Goal: Information Seeking & Learning: Learn about a topic

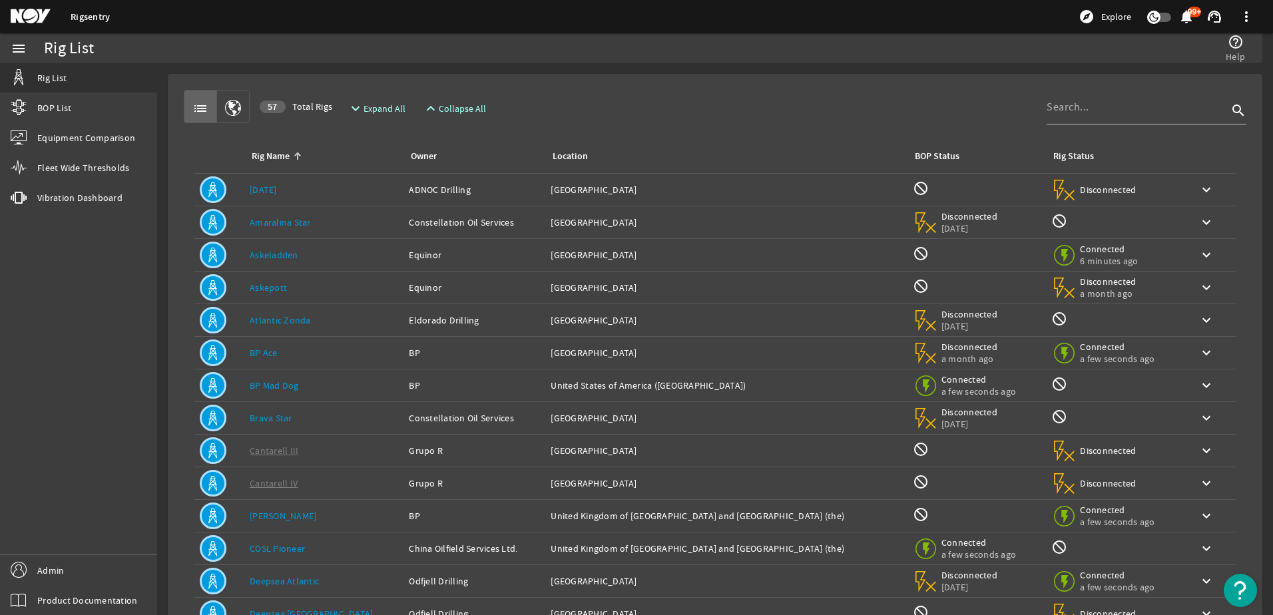
click at [278, 352] on div "Rig Name: BP Ace" at bounding box center [324, 352] width 148 height 13
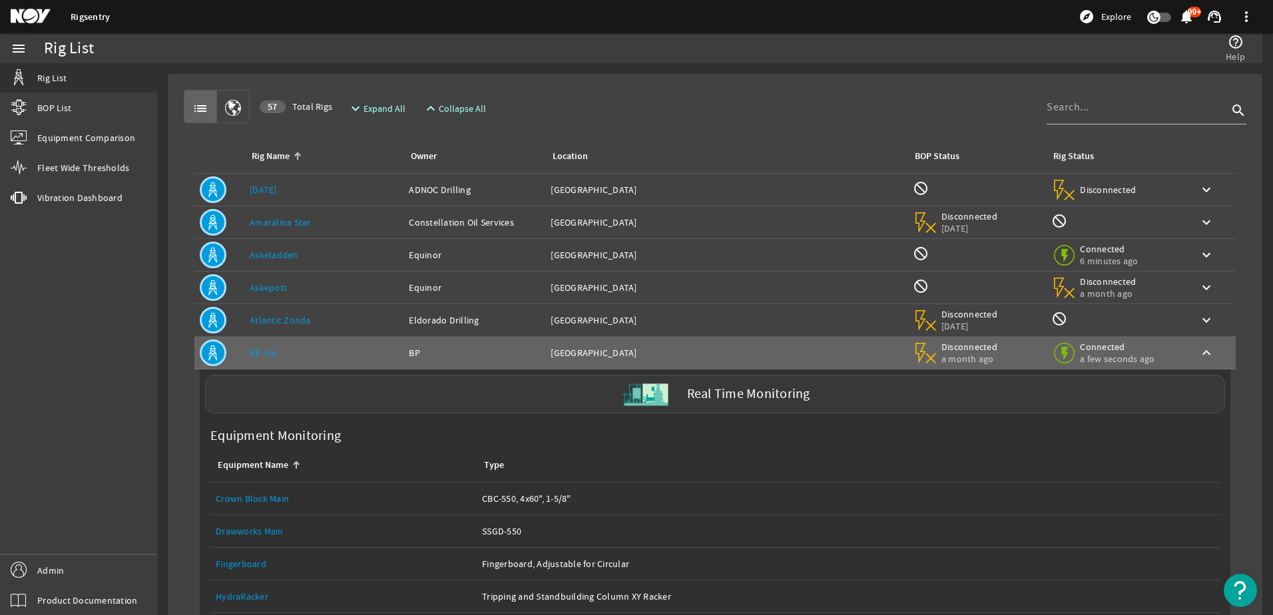
click at [402, 403] on div "Real Time Monitoring" at bounding box center [715, 394] width 1020 height 39
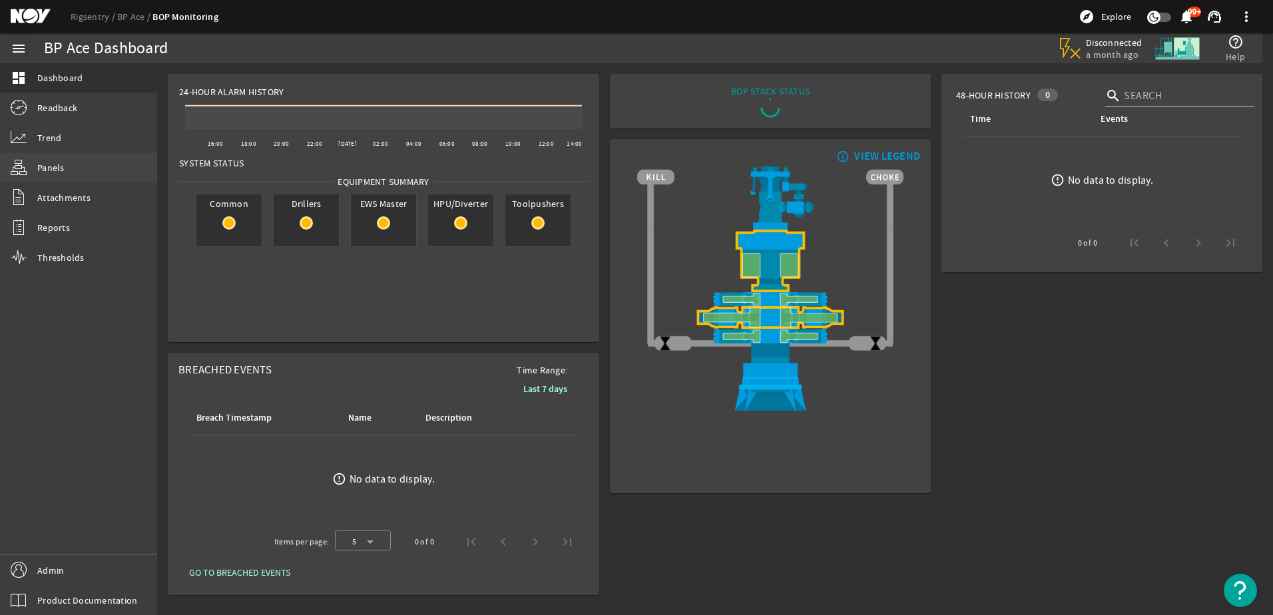
click at [57, 167] on span "Panels" at bounding box center [50, 167] width 27 height 13
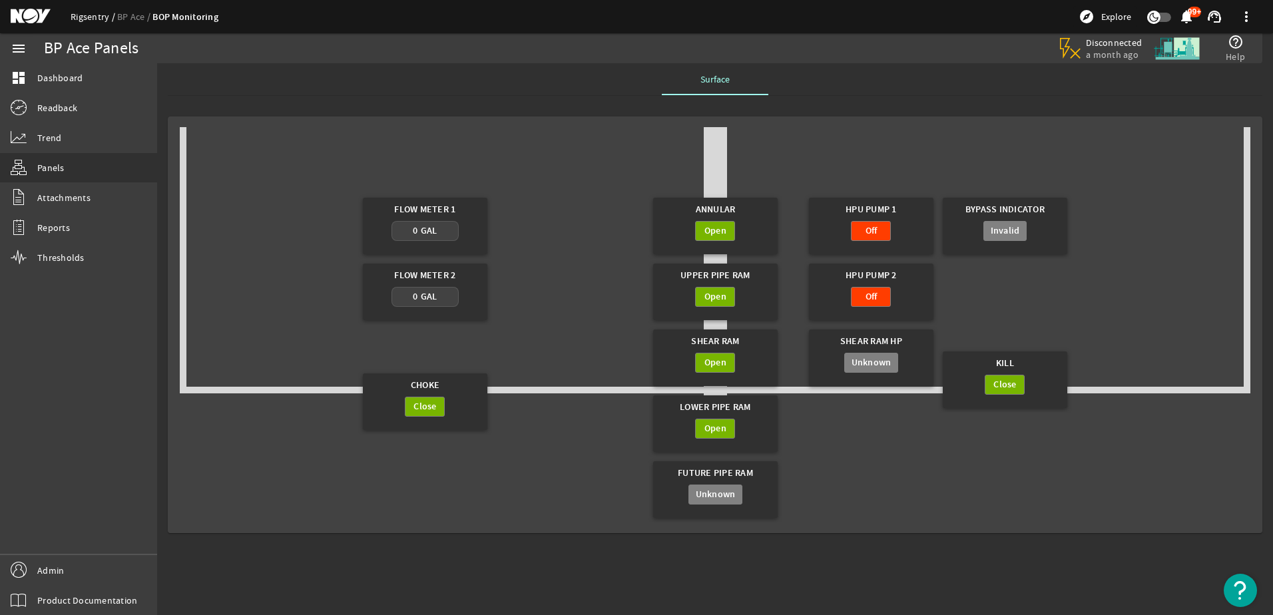
click at [93, 13] on link "Rigsentry" at bounding box center [94, 17] width 47 height 12
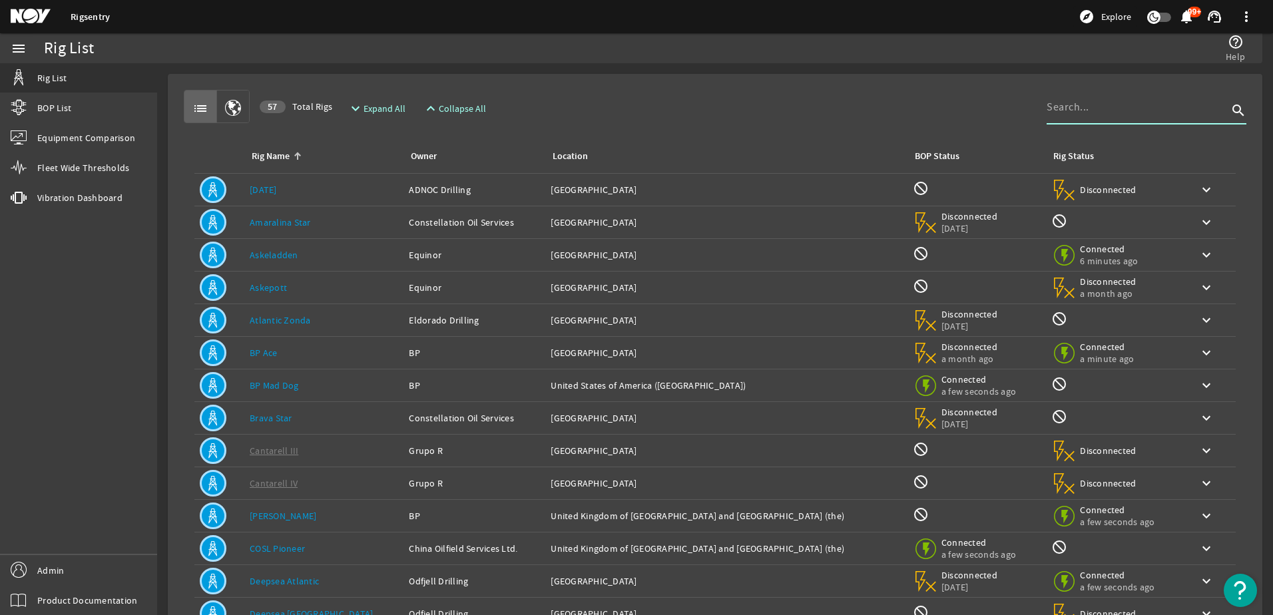
click at [1065, 113] on input at bounding box center [1137, 107] width 181 height 16
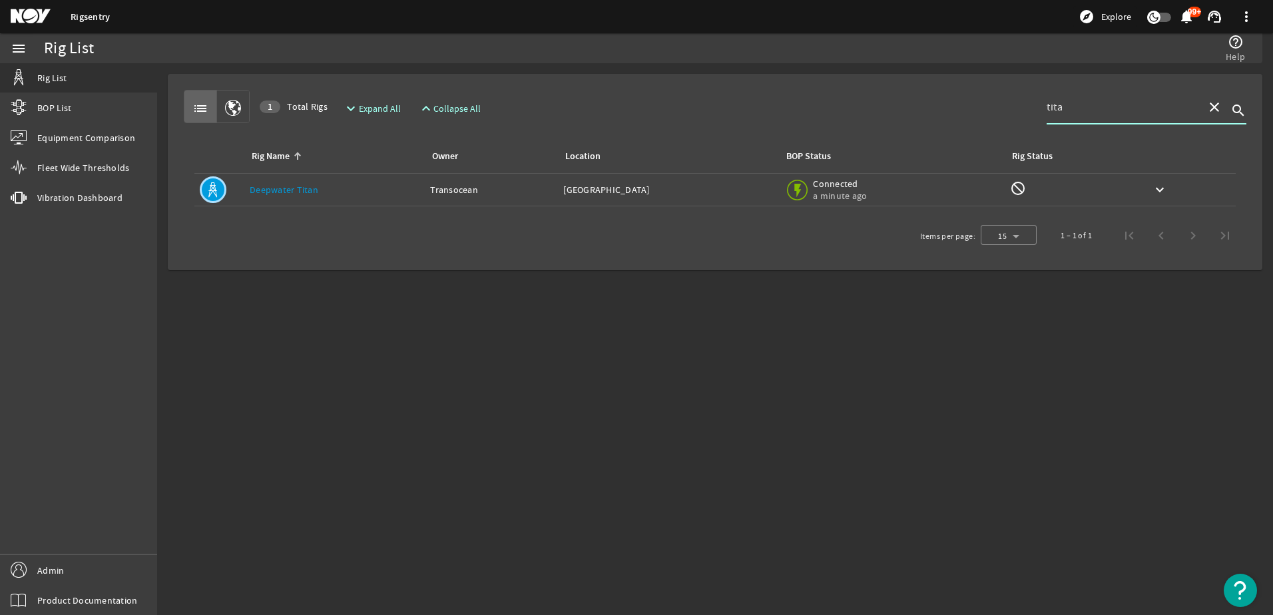
type input "tita"
click at [305, 186] on link "Deepwater Titan" at bounding box center [284, 190] width 69 height 12
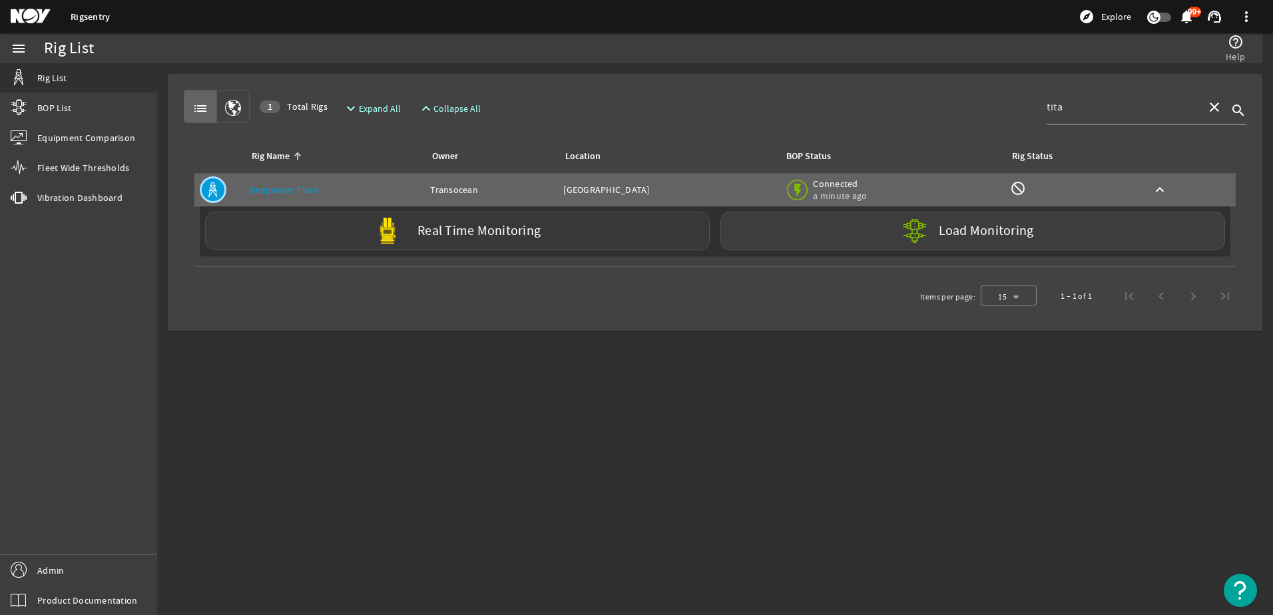
click at [413, 230] on div "Real Time Monitoring" at bounding box center [457, 231] width 505 height 39
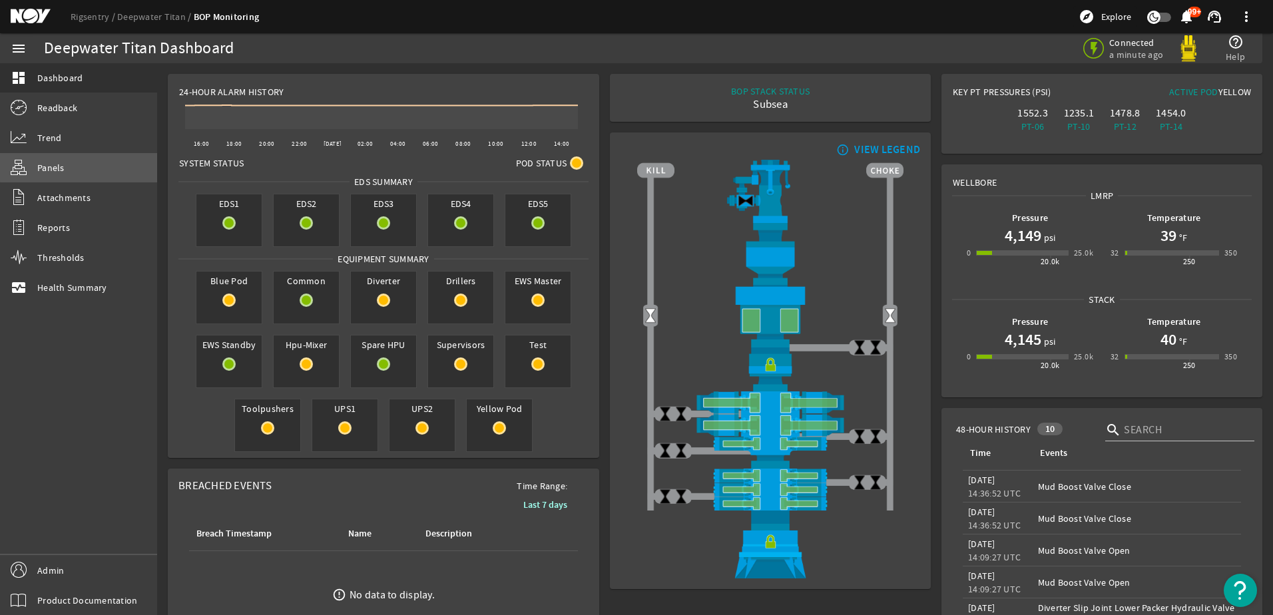
click at [113, 165] on link "Panels" at bounding box center [78, 167] width 157 height 29
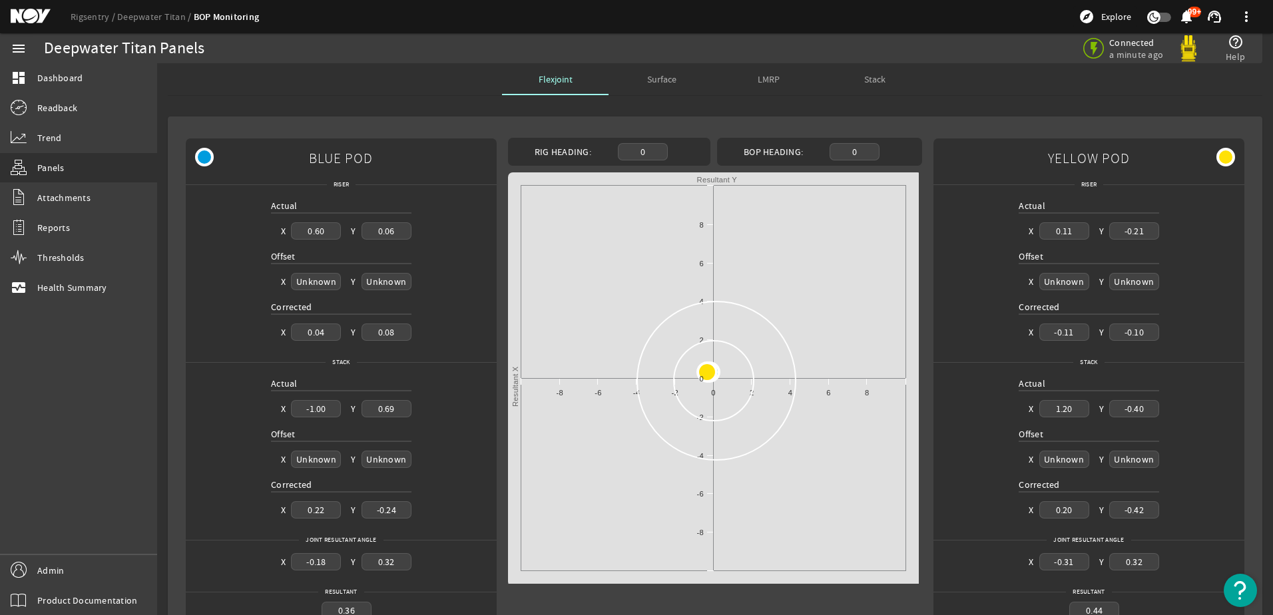
click at [883, 77] on div "Stack" at bounding box center [875, 79] width 107 height 32
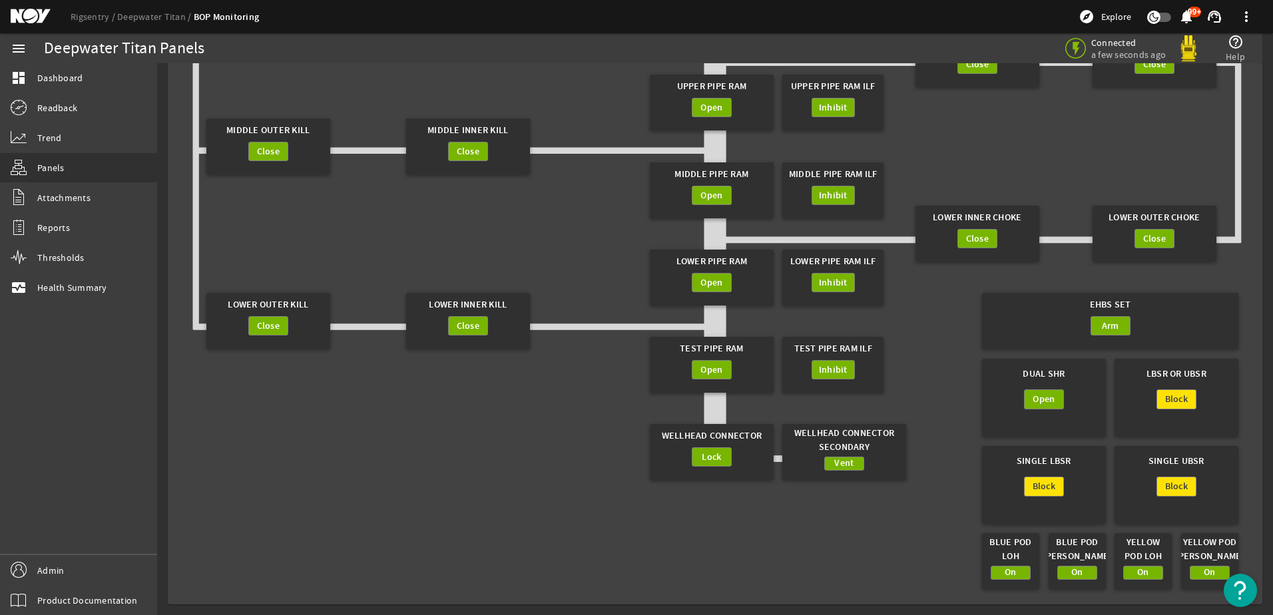
scroll to position [297, 0]
drag, startPoint x: 1017, startPoint y: 374, endPoint x: 1063, endPoint y: 376, distance: 46.0
click at [1063, 376] on div "Dual SHR" at bounding box center [1043, 374] width 111 height 31
click at [1039, 381] on div "Dual SHR" at bounding box center [1043, 374] width 111 height 31
click at [1045, 377] on div "Dual SHR" at bounding box center [1043, 374] width 111 height 31
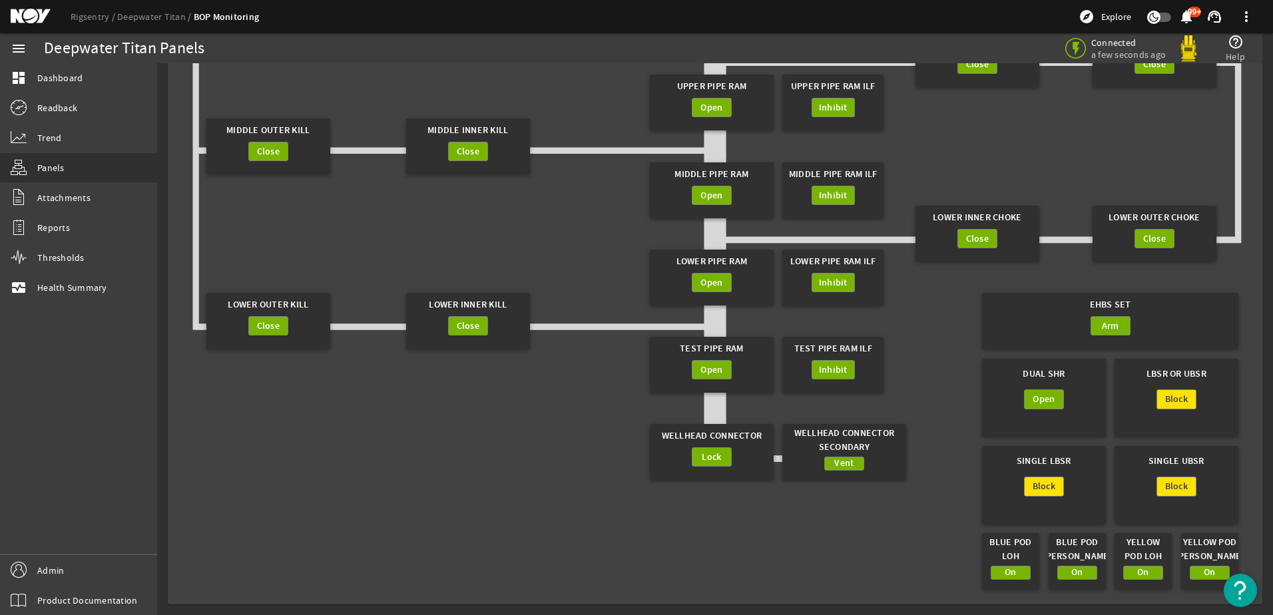
drag, startPoint x: 1049, startPoint y: 376, endPoint x: 1059, endPoint y: 376, distance: 10.7
click at [1059, 376] on div "Dual SHR" at bounding box center [1043, 374] width 111 height 31
click at [1057, 374] on div "Dual SHR" at bounding box center [1043, 374] width 111 height 31
drag, startPoint x: 1145, startPoint y: 374, endPoint x: 1206, endPoint y: 372, distance: 60.7
click at [1206, 372] on div "LBSR or UBSR" at bounding box center [1176, 374] width 111 height 31
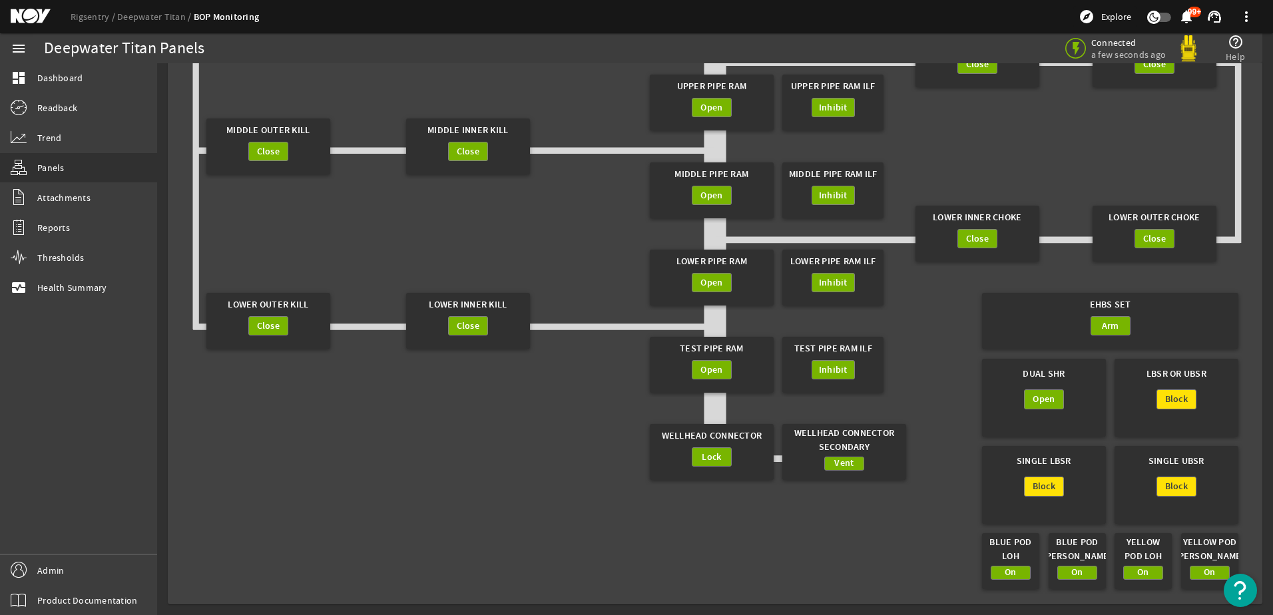
drag, startPoint x: 1206, startPoint y: 372, endPoint x: 1203, endPoint y: 398, distance: 26.1
click at [1203, 398] on div "Block" at bounding box center [1176, 413] width 111 height 47
click at [1158, 371] on div "LBSR or UBSR" at bounding box center [1176, 374] width 111 height 31
click at [1165, 372] on div "LBSR or UBSR" at bounding box center [1176, 374] width 111 height 31
drag, startPoint x: 1147, startPoint y: 376, endPoint x: 1194, endPoint y: 374, distance: 47.3
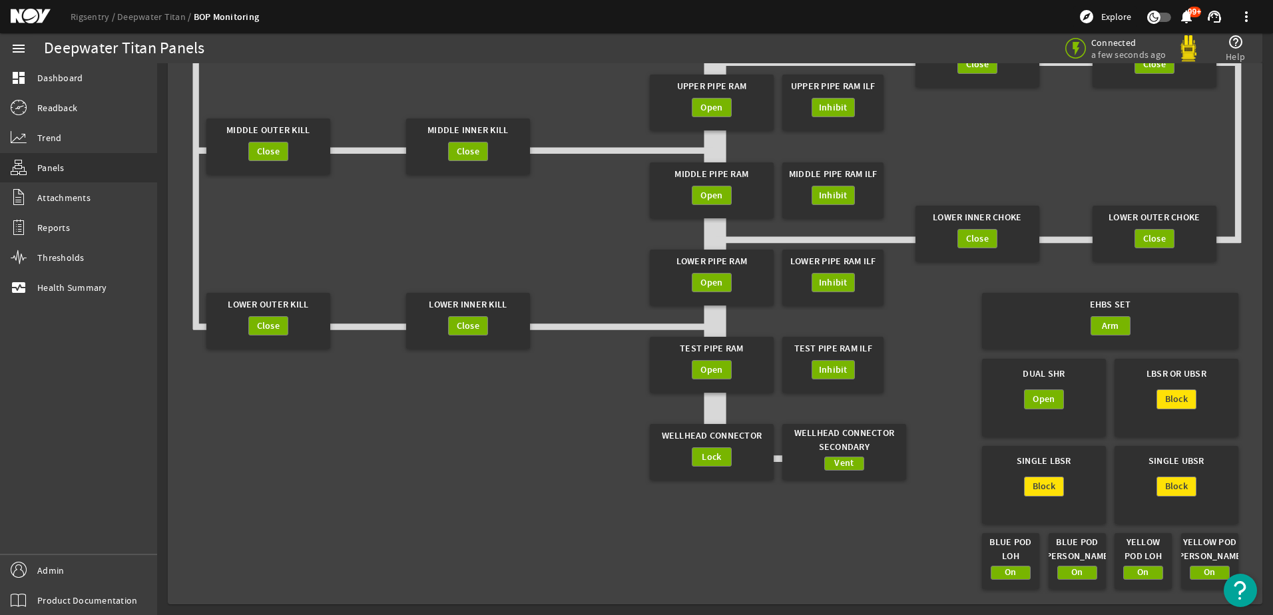
click at [1194, 374] on div "LBSR or UBSR" at bounding box center [1176, 374] width 111 height 31
drag, startPoint x: 1194, startPoint y: 374, endPoint x: 1152, endPoint y: 373, distance: 42.0
click at [1148, 378] on div "LBSR or UBSR" at bounding box center [1176, 374] width 111 height 31
click at [1141, 372] on div "LBSR or UBSR" at bounding box center [1176, 374] width 111 height 31
click at [1147, 373] on div "LBSR or UBSR" at bounding box center [1176, 374] width 111 height 31
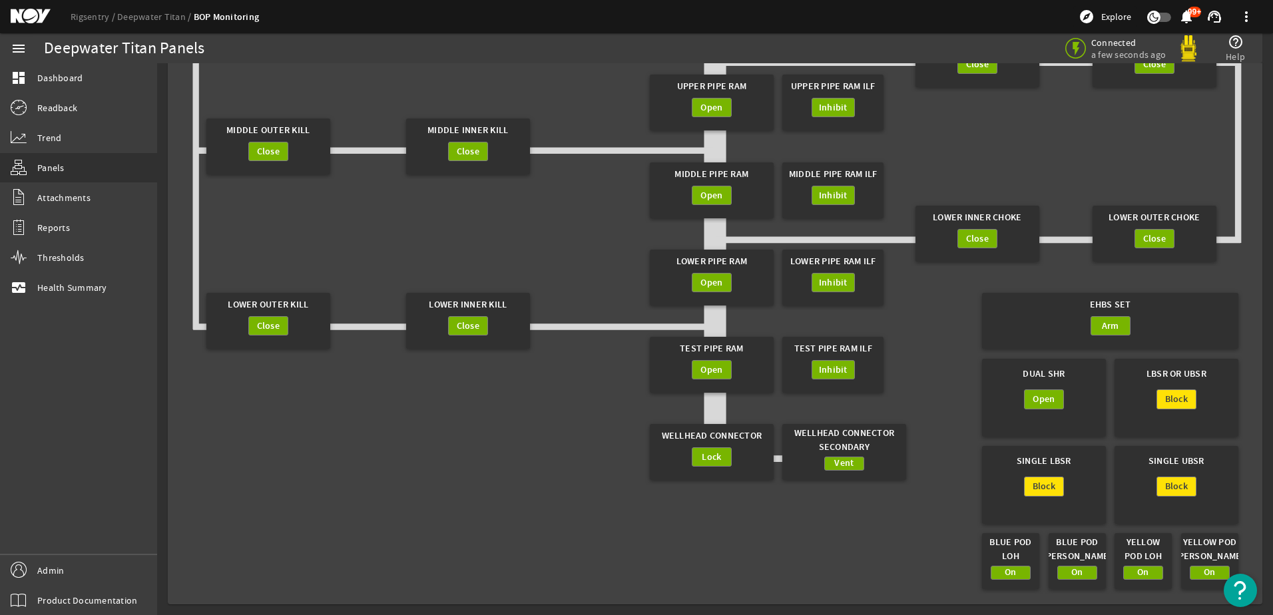
drag, startPoint x: 1154, startPoint y: 374, endPoint x: 1165, endPoint y: 376, distance: 11.4
click at [1165, 376] on div "LBSR or UBSR" at bounding box center [1176, 374] width 111 height 31
drag, startPoint x: 1165, startPoint y: 376, endPoint x: 1148, endPoint y: 389, distance: 21.8
click at [1148, 390] on div "Block" at bounding box center [1176, 413] width 111 height 47
drag, startPoint x: 1048, startPoint y: 461, endPoint x: 1073, endPoint y: 463, distance: 25.4
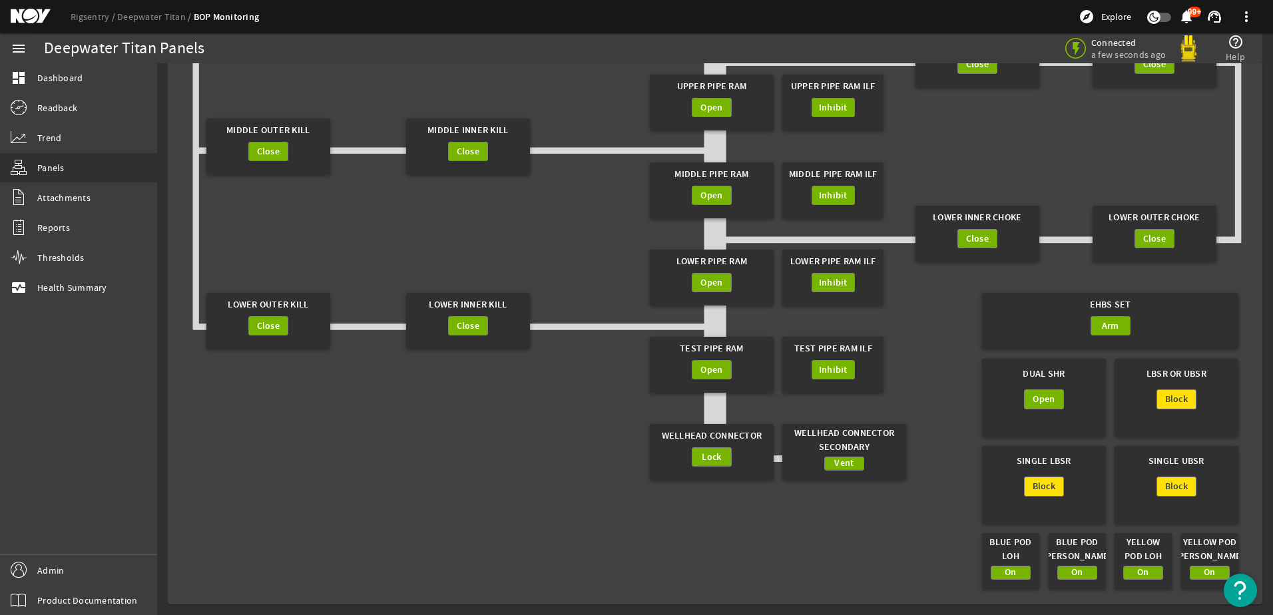
click at [1073, 463] on div "Single LBSR" at bounding box center [1043, 461] width 111 height 31
drag, startPoint x: 1073, startPoint y: 463, endPoint x: 1181, endPoint y: 460, distance: 107.9
click at [1181, 460] on div "Single UBSR" at bounding box center [1176, 461] width 111 height 31
drag, startPoint x: 1184, startPoint y: 460, endPoint x: 1203, endPoint y: 462, distance: 19.4
click at [1203, 462] on div "Single UBSR" at bounding box center [1176, 461] width 111 height 31
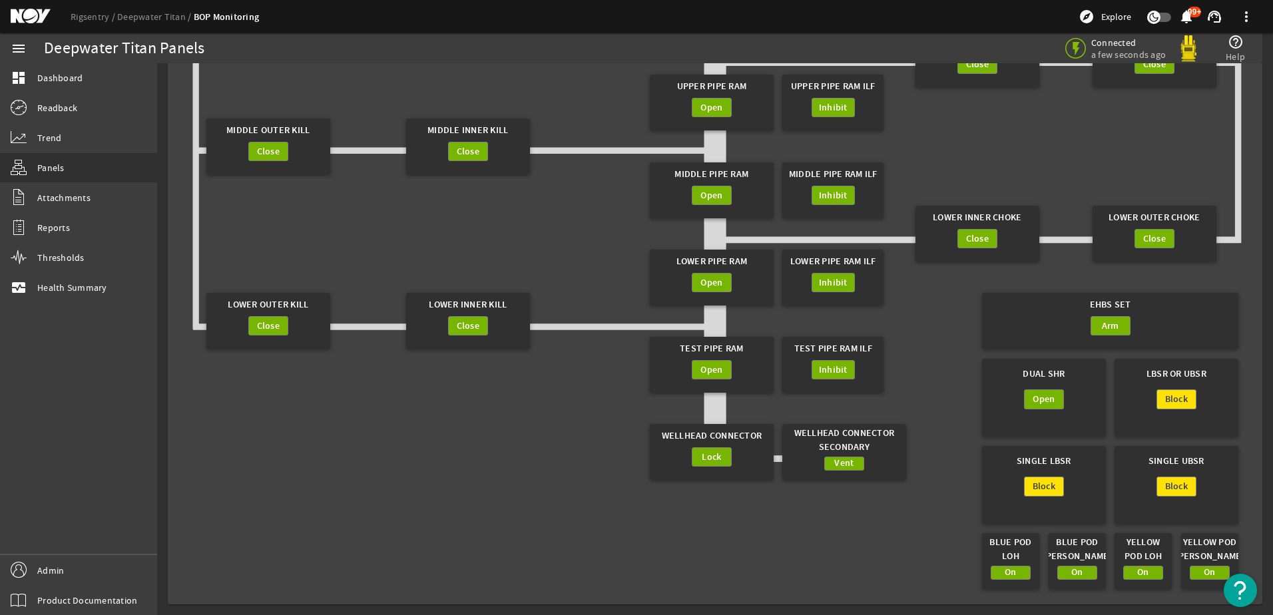
drag, startPoint x: 1203, startPoint y: 462, endPoint x: 1147, endPoint y: 380, distance: 99.7
click at [1147, 382] on div "LBSR or UBSR" at bounding box center [1176, 374] width 111 height 31
drag, startPoint x: 1146, startPoint y: 374, endPoint x: 1208, endPoint y: 373, distance: 61.9
click at [1208, 373] on div "LBSR or UBSR" at bounding box center [1176, 374] width 111 height 31
drag, startPoint x: 1049, startPoint y: 377, endPoint x: 1040, endPoint y: 376, distance: 8.7
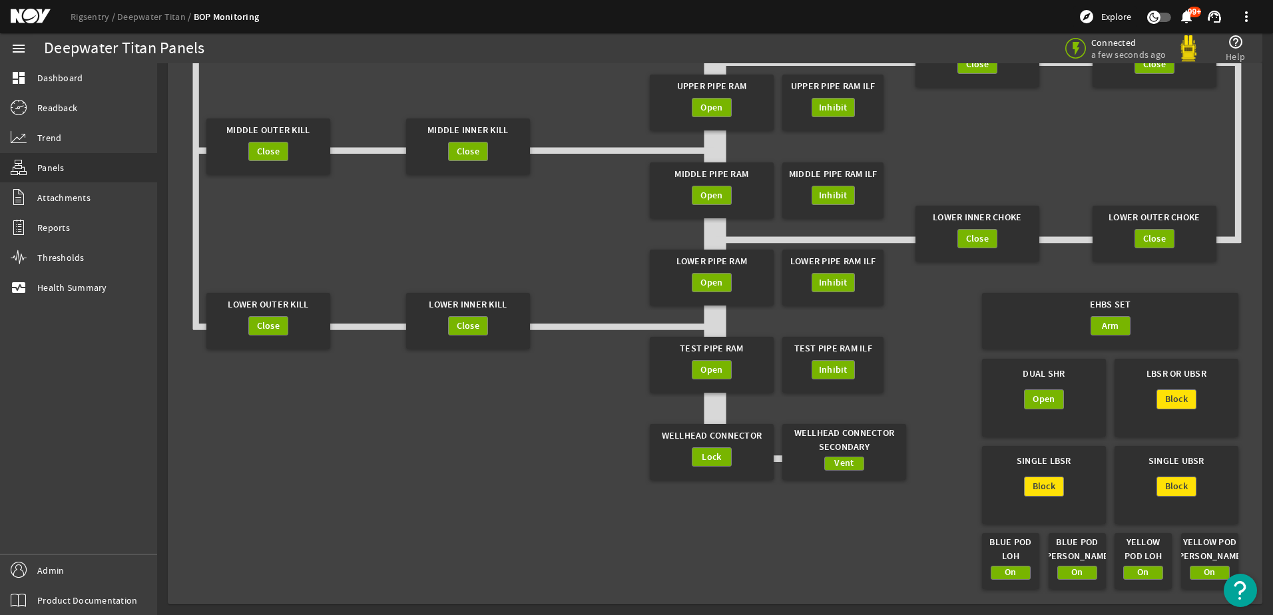
click at [1048, 377] on div "Dual SHR" at bounding box center [1043, 374] width 111 height 31
drag, startPoint x: 1021, startPoint y: 376, endPoint x: 1078, endPoint y: 369, distance: 57.7
click at [1078, 369] on div "Dual SHR" at bounding box center [1043, 374] width 111 height 31
drag, startPoint x: 1078, startPoint y: 369, endPoint x: 1057, endPoint y: 373, distance: 21.0
click at [1057, 373] on div "Dual SHR" at bounding box center [1043, 374] width 111 height 31
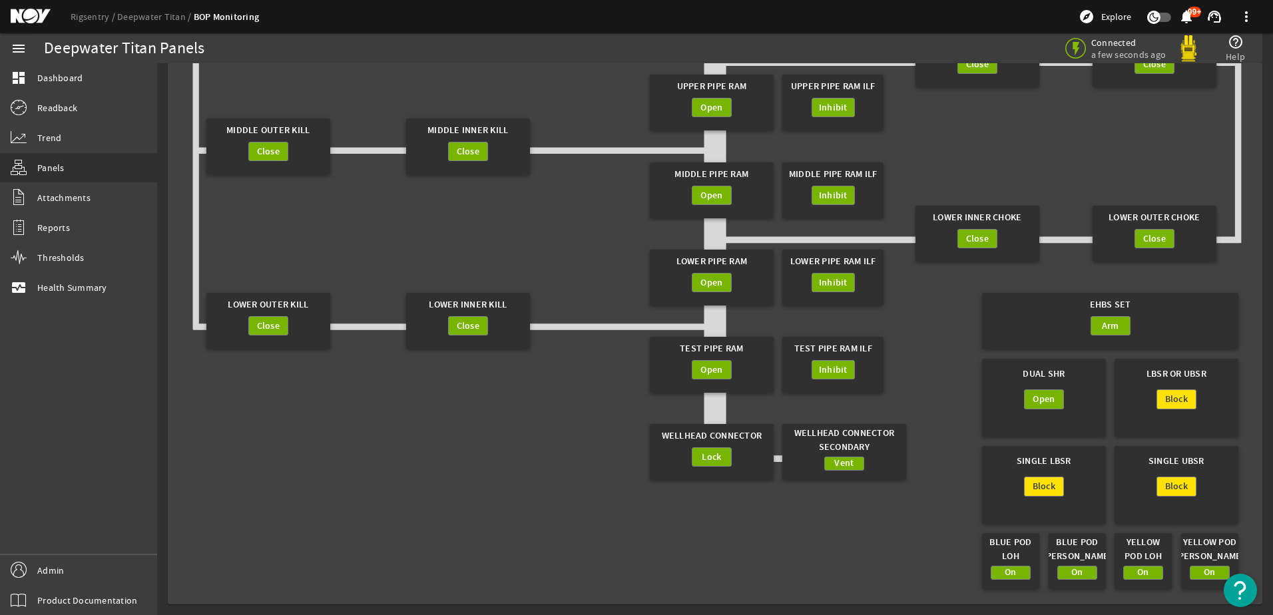
click at [966, 468] on gridster "Dedicated Shear Accumulator Charge Blue Pod Lwr Female Sec Cyl Extend Yellow Po…" at bounding box center [715, 212] width 1071 height 764
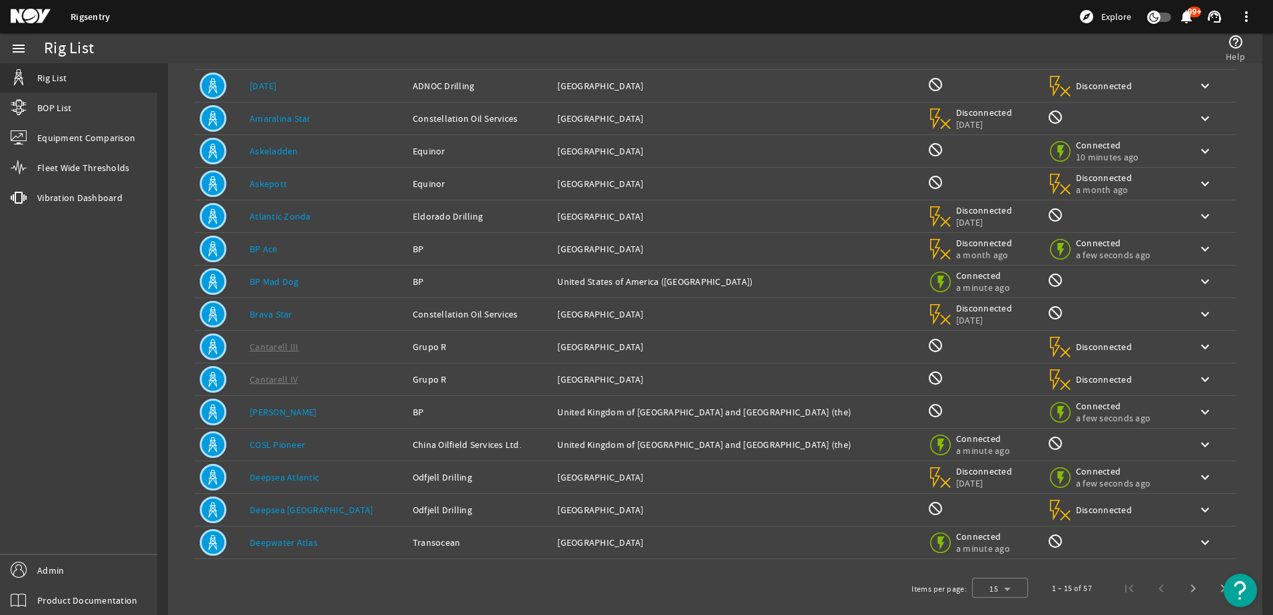
scroll to position [123, 0]
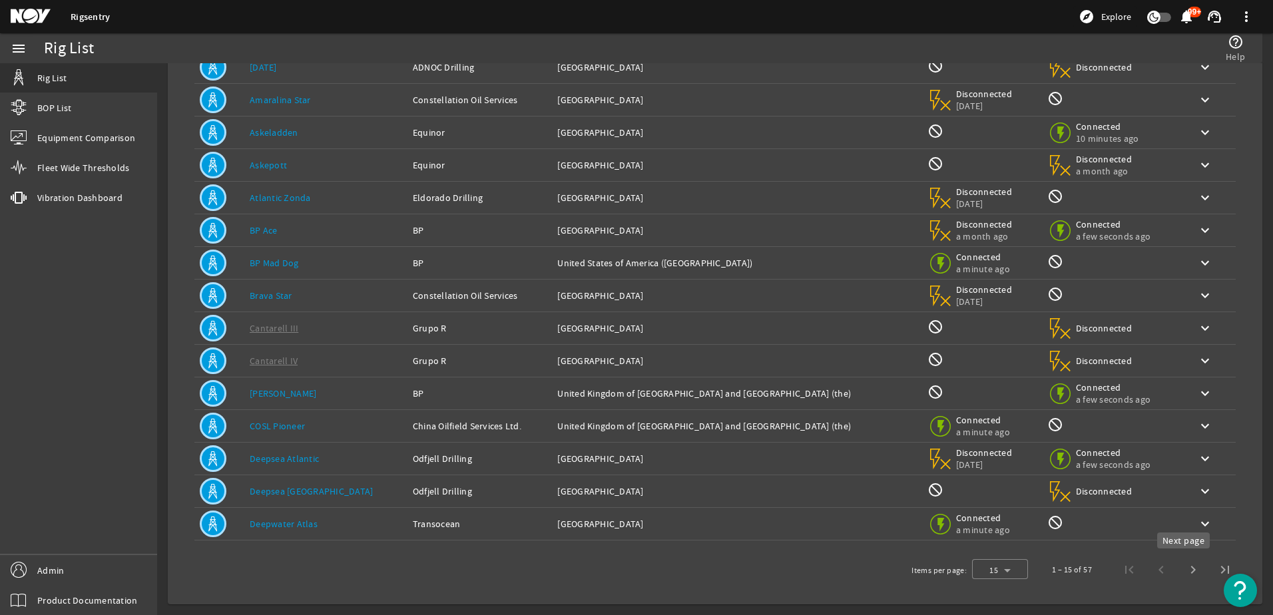
click at [1181, 573] on span "Next page" at bounding box center [1193, 570] width 32 height 32
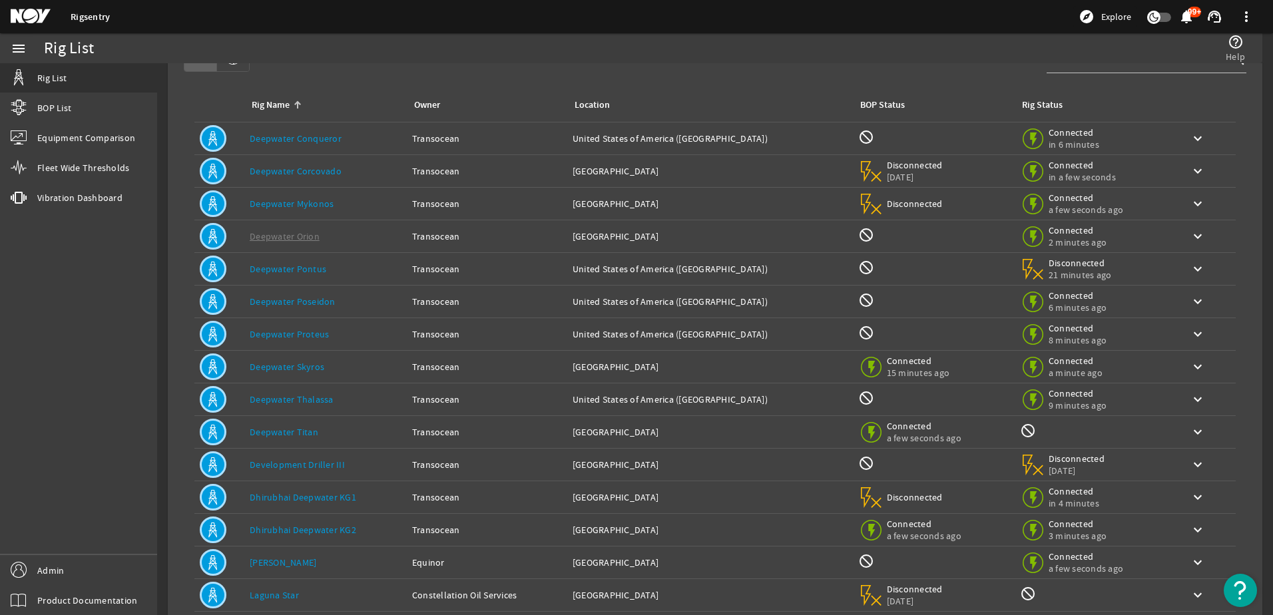
scroll to position [0, 0]
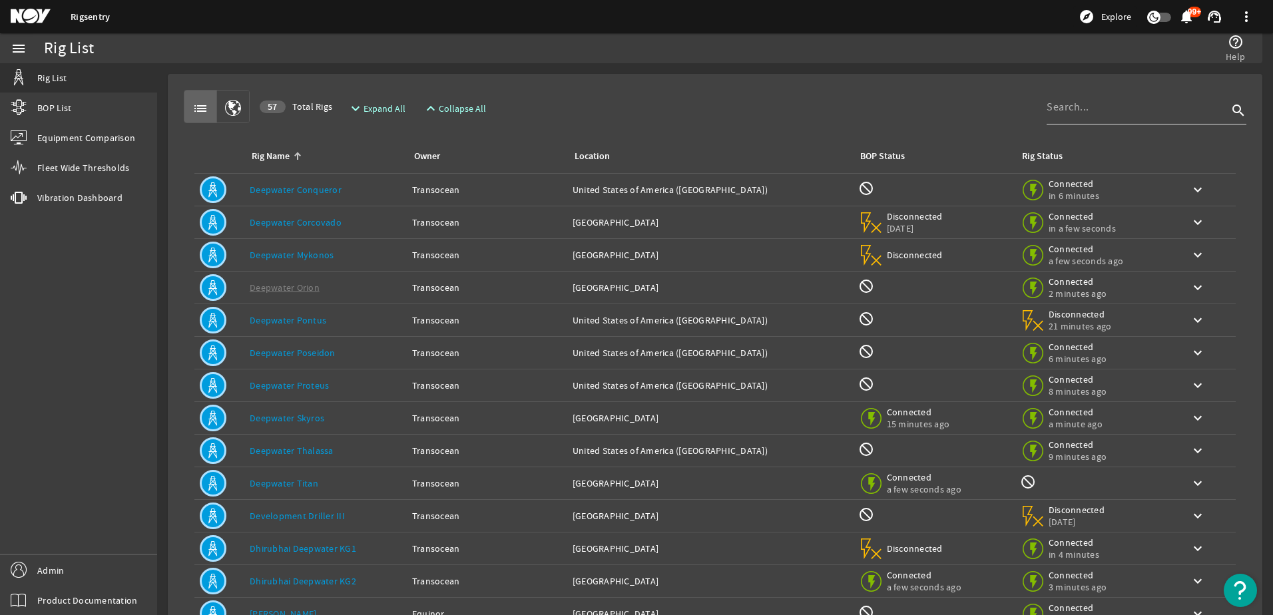
click at [1056, 119] on div at bounding box center [1137, 107] width 181 height 35
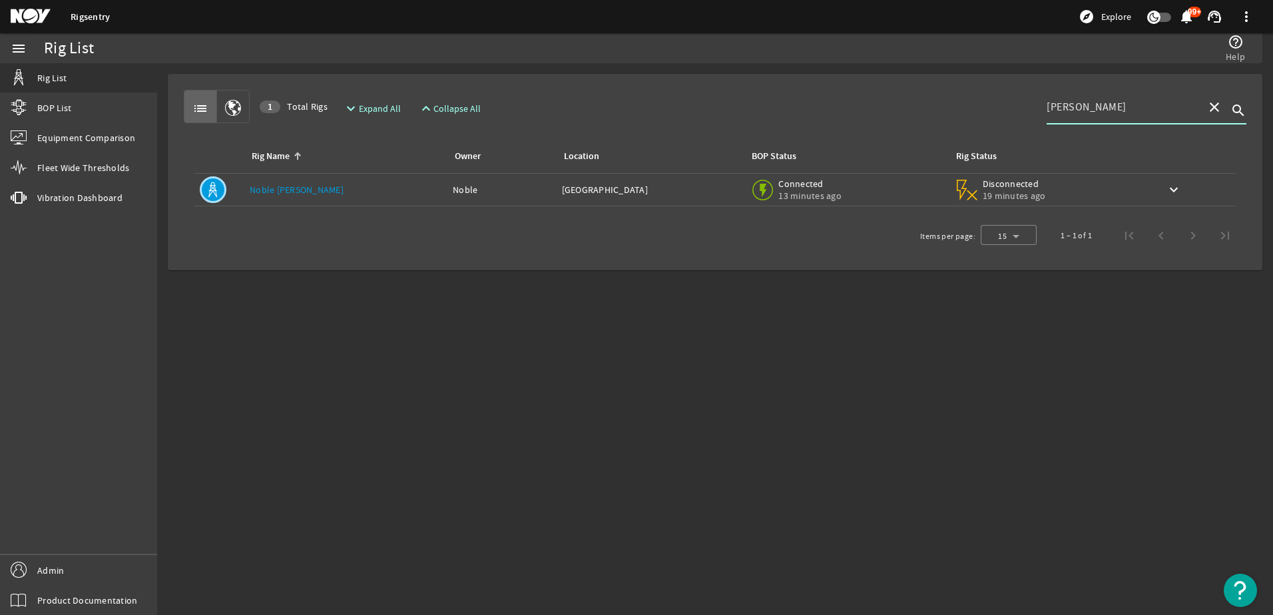
type input "[PERSON_NAME]"
click at [313, 185] on link "Noble [PERSON_NAME]" at bounding box center [297, 190] width 94 height 12
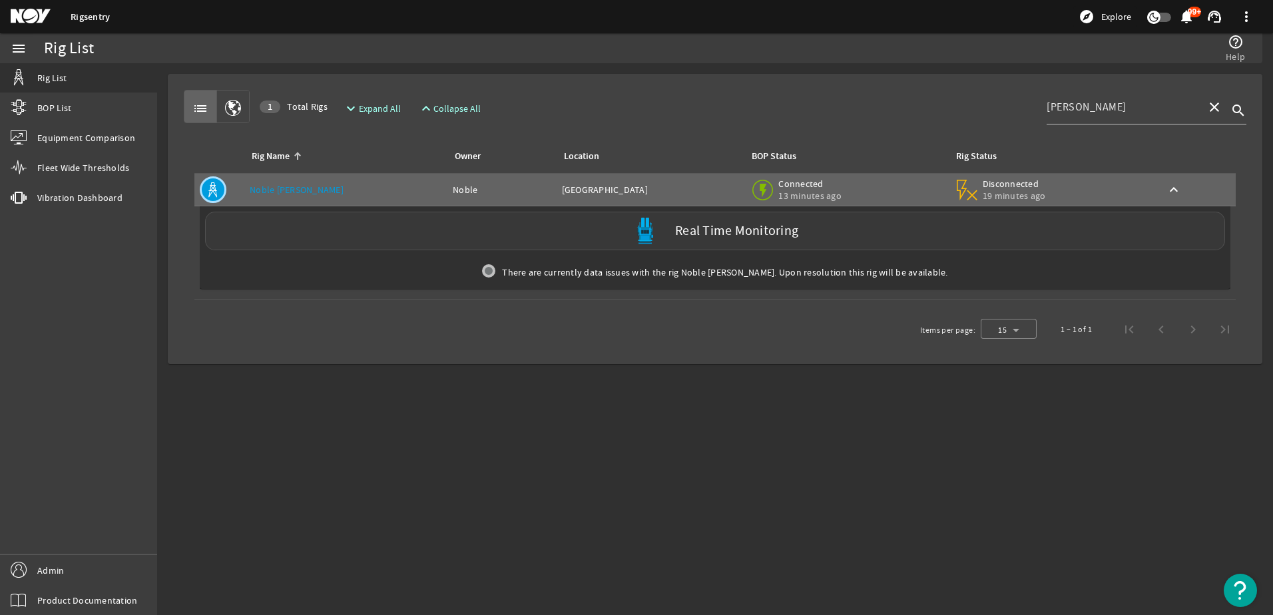
click at [388, 231] on div "Real Time Monitoring" at bounding box center [715, 231] width 1020 height 39
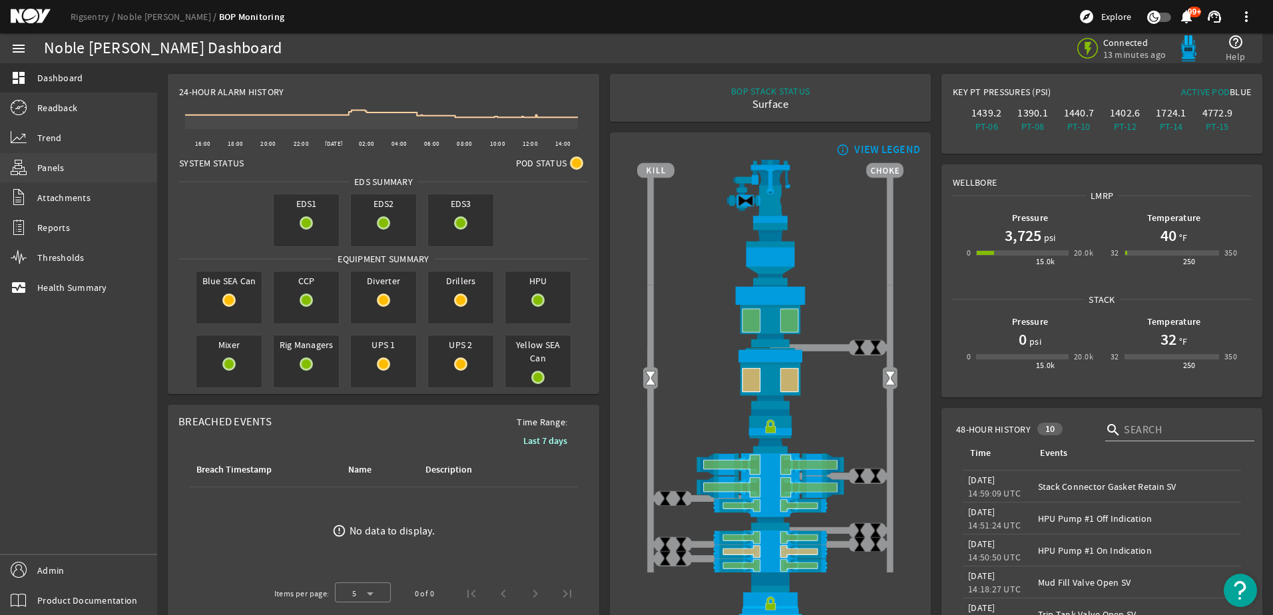
click at [61, 162] on span "Panels" at bounding box center [50, 167] width 27 height 13
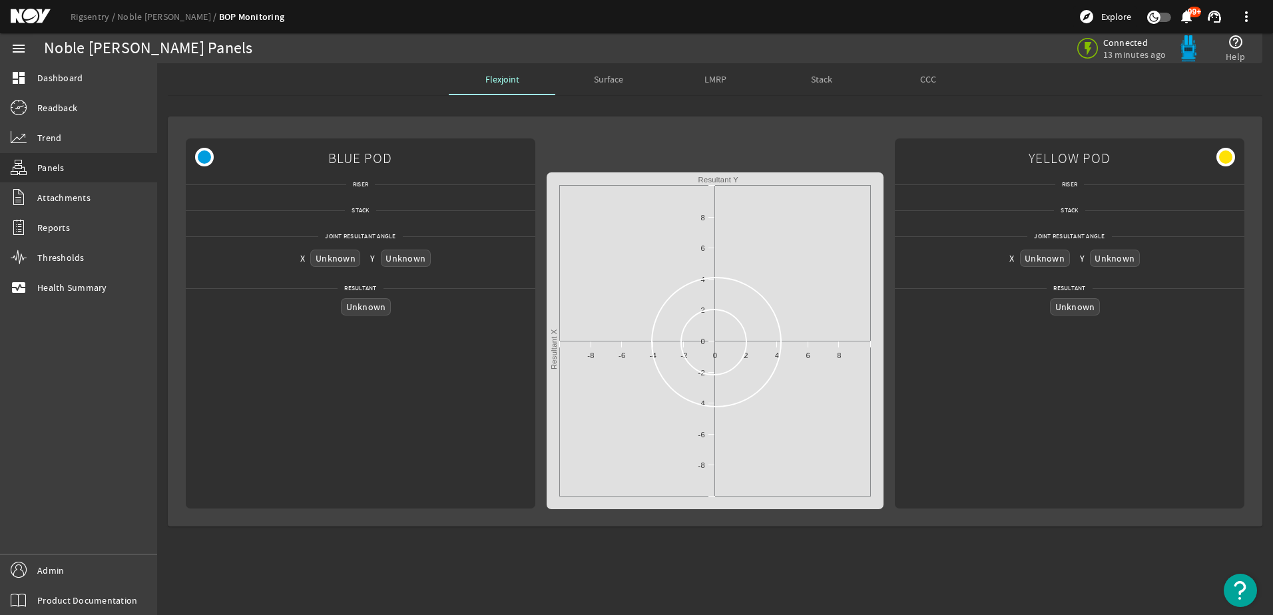
click at [700, 83] on div "LMRP" at bounding box center [715, 79] width 107 height 32
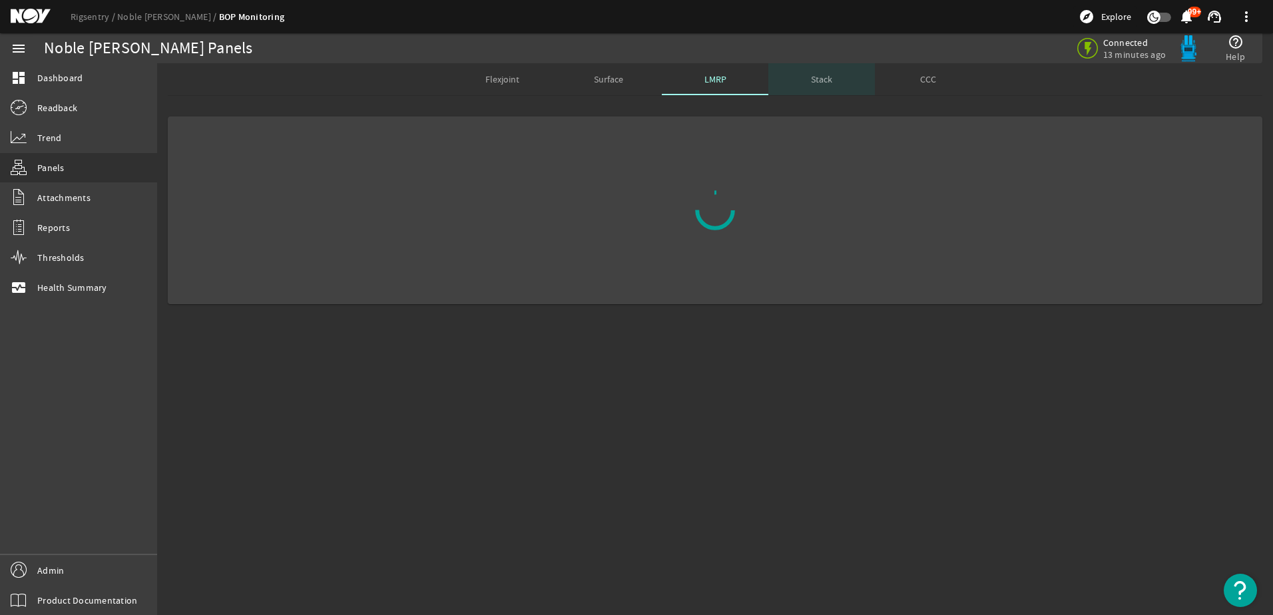
click at [827, 71] on span "Stack" at bounding box center [821, 79] width 21 height 32
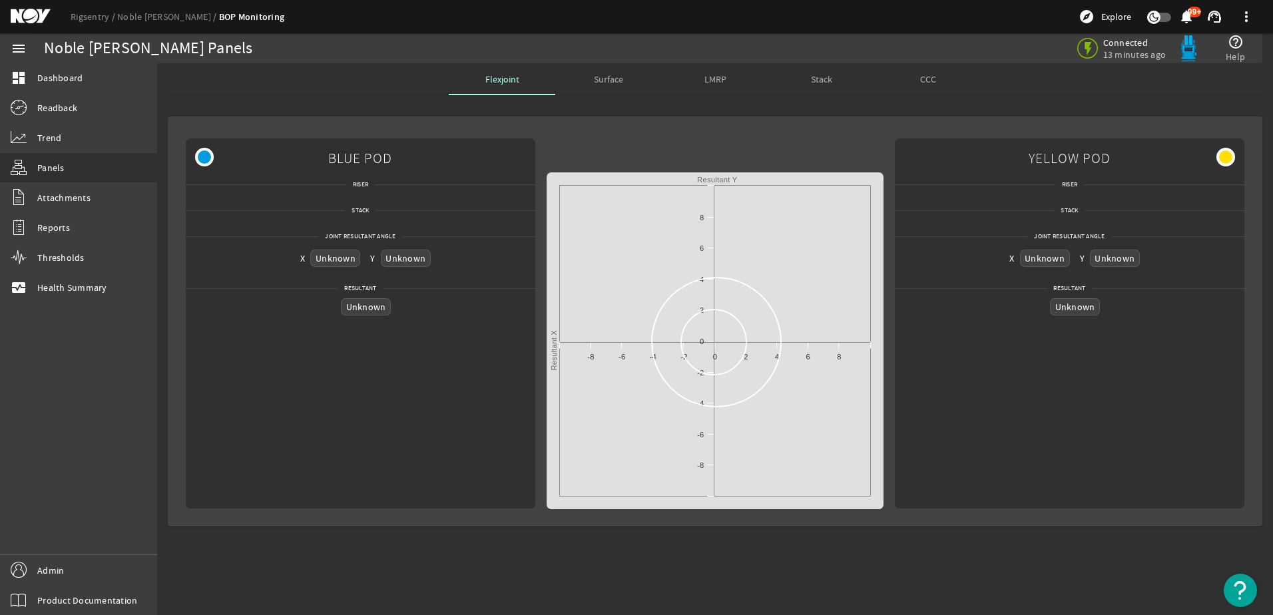
click at [832, 77] on div "Stack" at bounding box center [821, 79] width 107 height 32
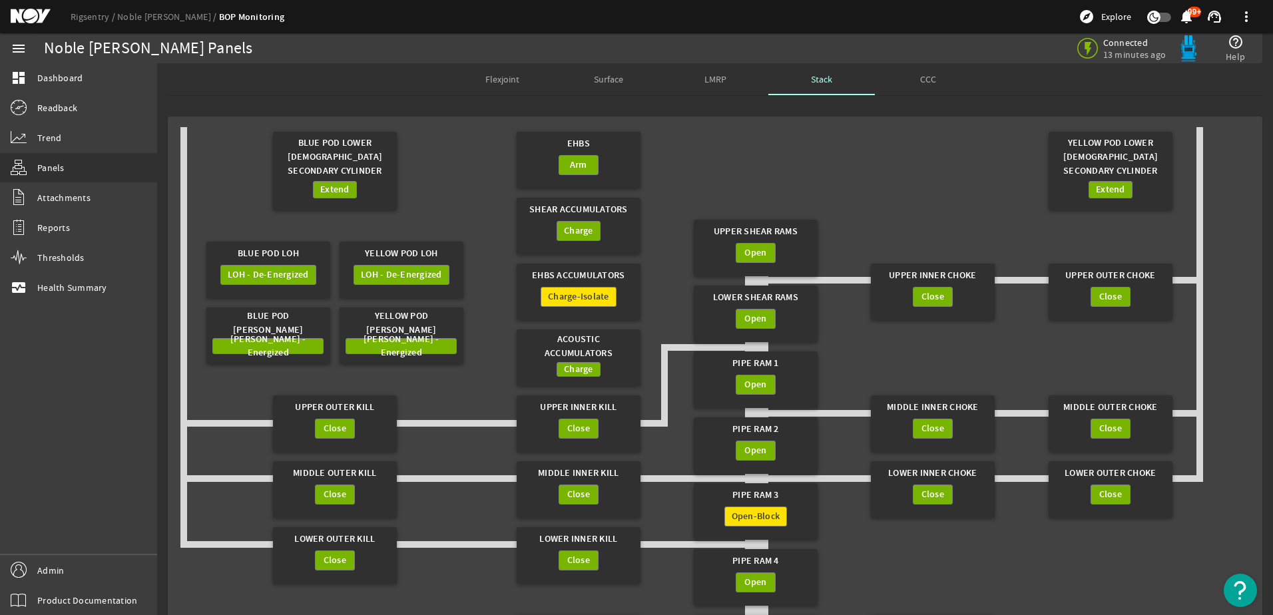
click at [735, 86] on div "LMRP" at bounding box center [715, 79] width 107 height 32
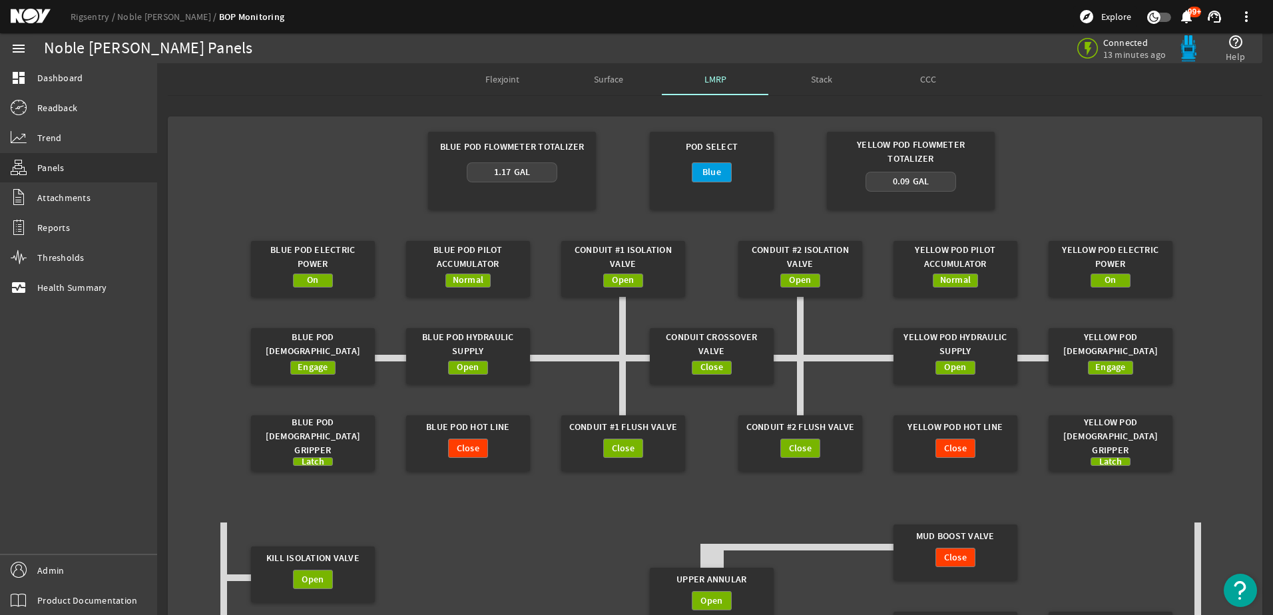
click at [815, 87] on span "Stack" at bounding box center [821, 79] width 21 height 32
